Goal: Task Accomplishment & Management: Complete application form

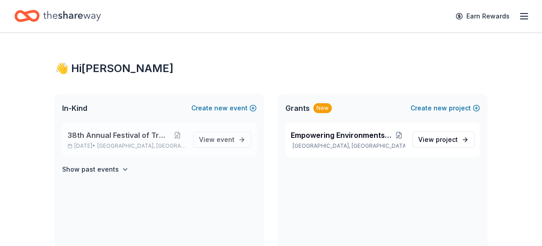
click at [129, 144] on span "[GEOGRAPHIC_DATA], [GEOGRAPHIC_DATA]" at bounding box center [141, 145] width 89 height 7
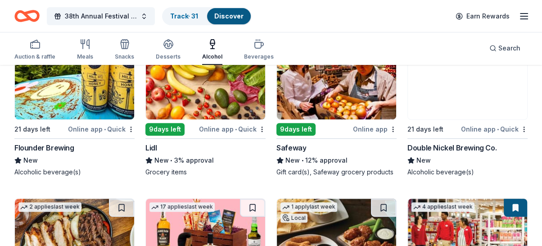
scroll to position [299, 0]
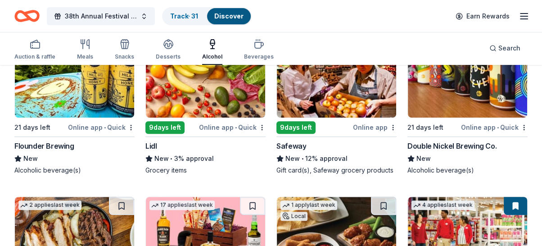
click at [170, 121] on div "9 days left" at bounding box center [164, 127] width 39 height 13
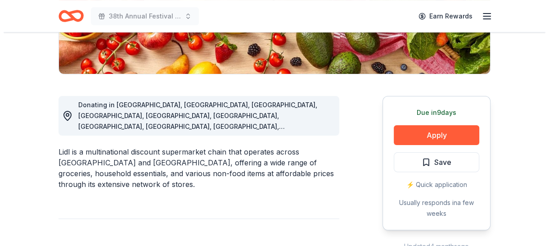
scroll to position [217, 0]
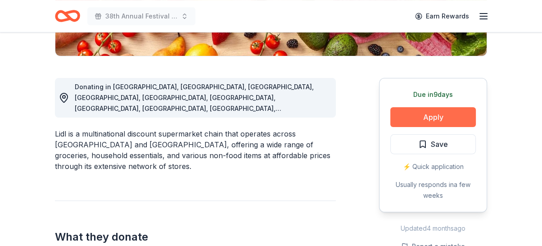
click at [435, 108] on button "Apply" at bounding box center [432, 117] width 85 height 20
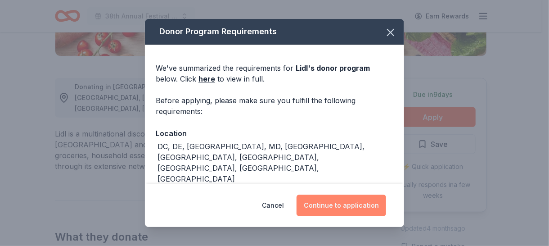
click at [323, 205] on button "Continue to application" at bounding box center [341, 205] width 90 height 22
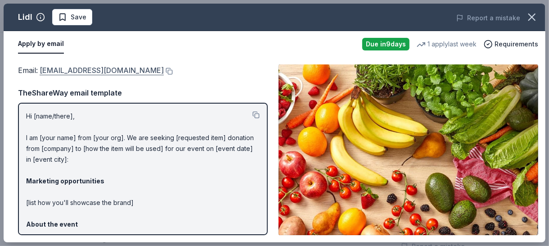
click at [49, 68] on link "csr@lidl.us" at bounding box center [102, 70] width 124 height 12
